Goal: Information Seeking & Learning: Learn about a topic

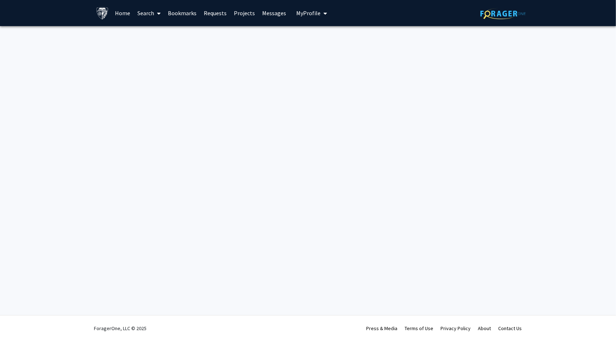
click at [196, 20] on link "Bookmarks" at bounding box center [182, 12] width 36 height 25
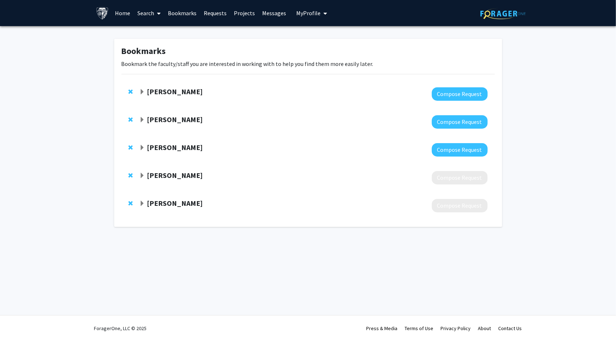
click at [185, 10] on link "Bookmarks" at bounding box center [182, 12] width 36 height 25
click at [185, 94] on strong "[PERSON_NAME]" at bounding box center [175, 91] width 56 height 9
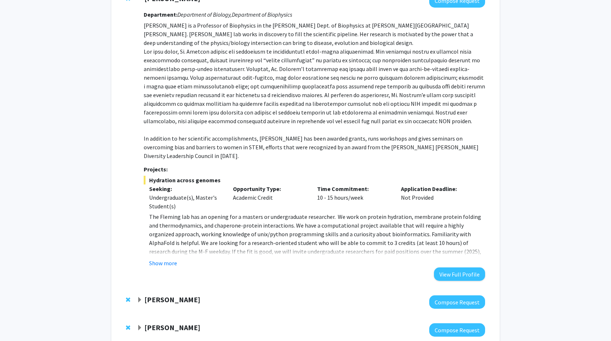
scroll to position [109, 0]
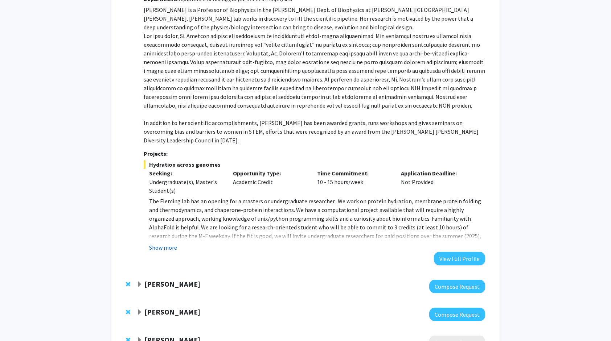
click at [170, 243] on button "Show more" at bounding box center [163, 247] width 28 height 9
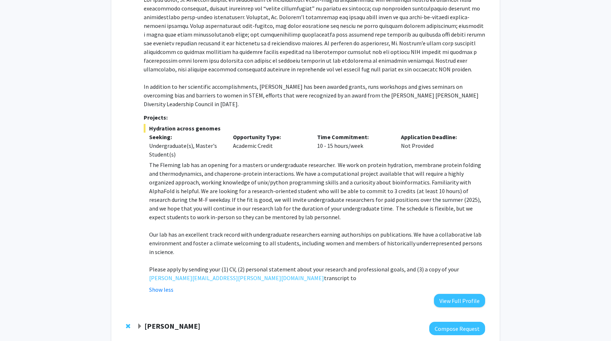
scroll to position [181, 0]
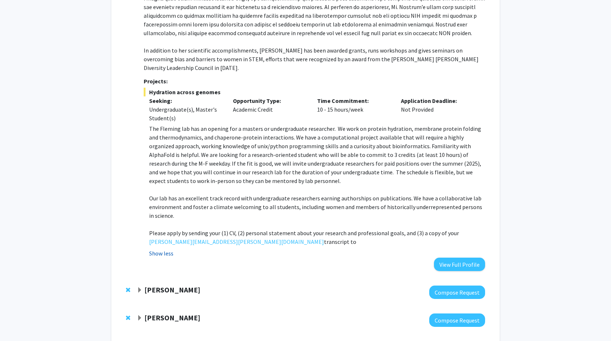
click at [164, 249] on button "Show less" at bounding box center [161, 253] width 24 height 9
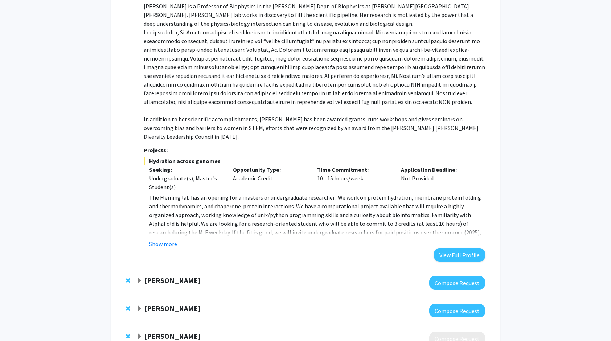
scroll to position [0, 0]
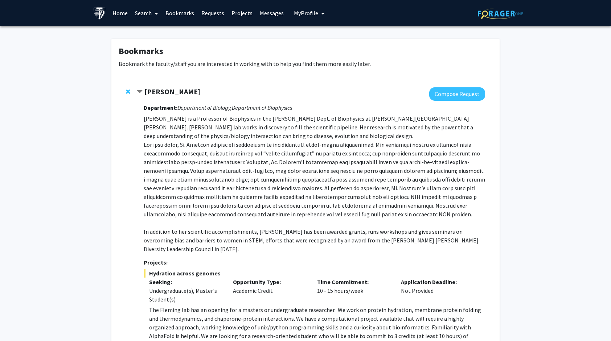
drag, startPoint x: 164, startPoint y: 95, endPoint x: 328, endPoint y: 83, distance: 164.8
click at [328, 83] on div "Karen Fleming Compose Request Department: Department of Biology, Department of …" at bounding box center [306, 230] width 374 height 301
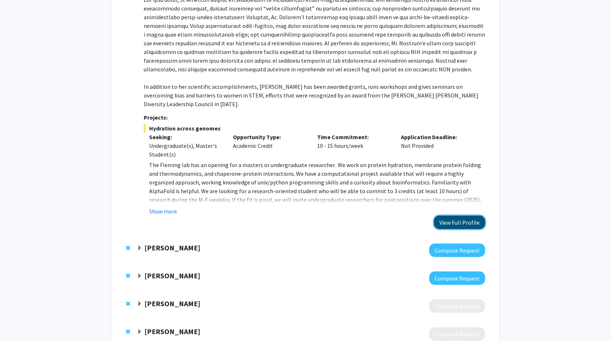
click at [454, 216] on button "View Full Profile" at bounding box center [459, 222] width 51 height 13
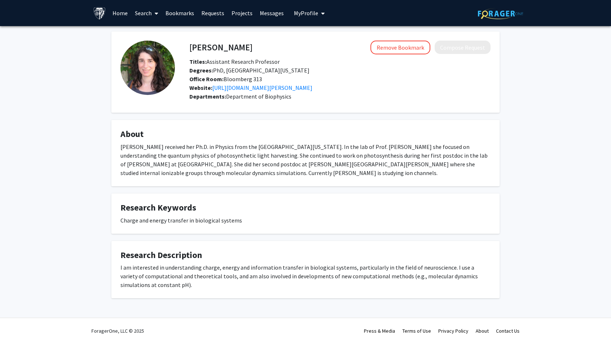
click at [371, 180] on fg-card "About Ana Damjanovic received her Ph.D. in Physics from the University of Illin…" at bounding box center [305, 153] width 388 height 66
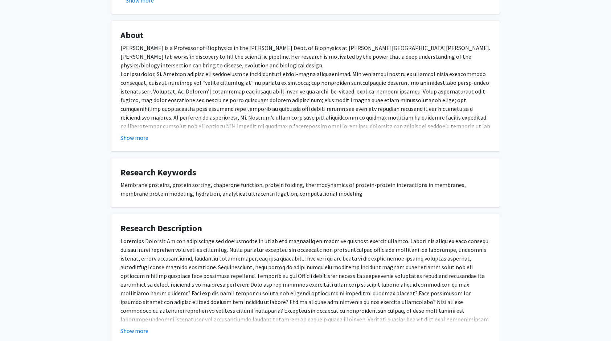
scroll to position [241, 0]
click at [139, 137] on button "Show more" at bounding box center [134, 138] width 28 height 9
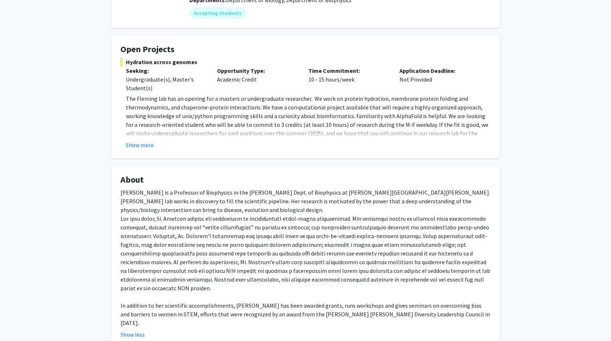
scroll to position [0, 0]
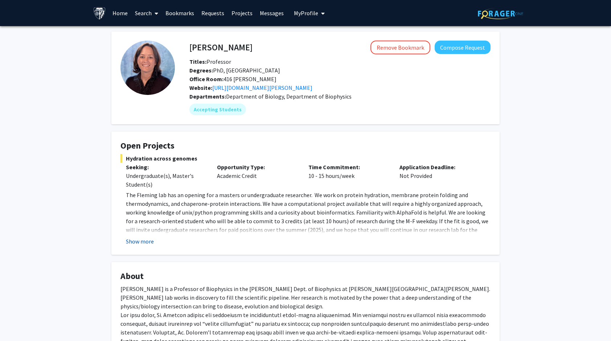
click at [137, 239] on button "Show more" at bounding box center [140, 241] width 28 height 9
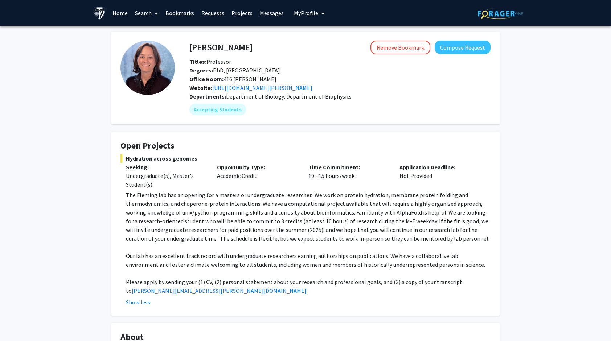
click at [259, 226] on p "The Fleming lab has an opening for a masters or undergraduate researcher. We wo…" at bounding box center [308, 217] width 365 height 52
